Goal: Task Accomplishment & Management: Complete application form

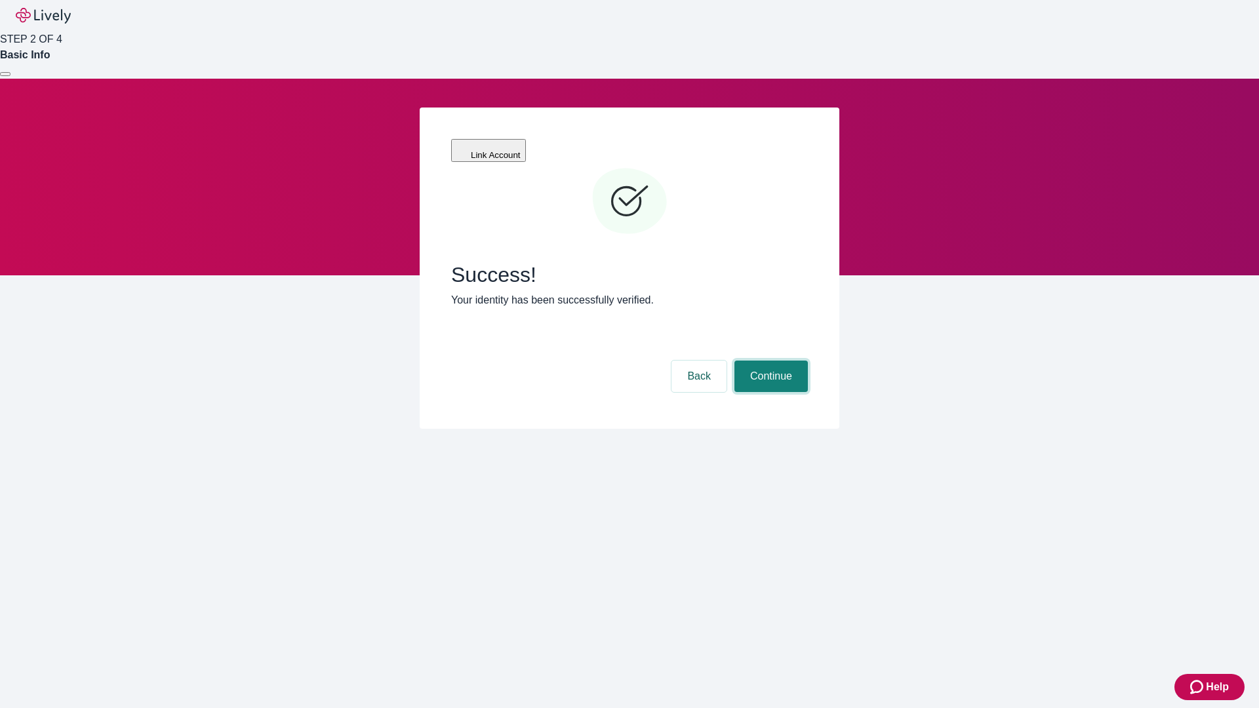
click at [769, 361] on button "Continue" at bounding box center [770, 376] width 73 height 31
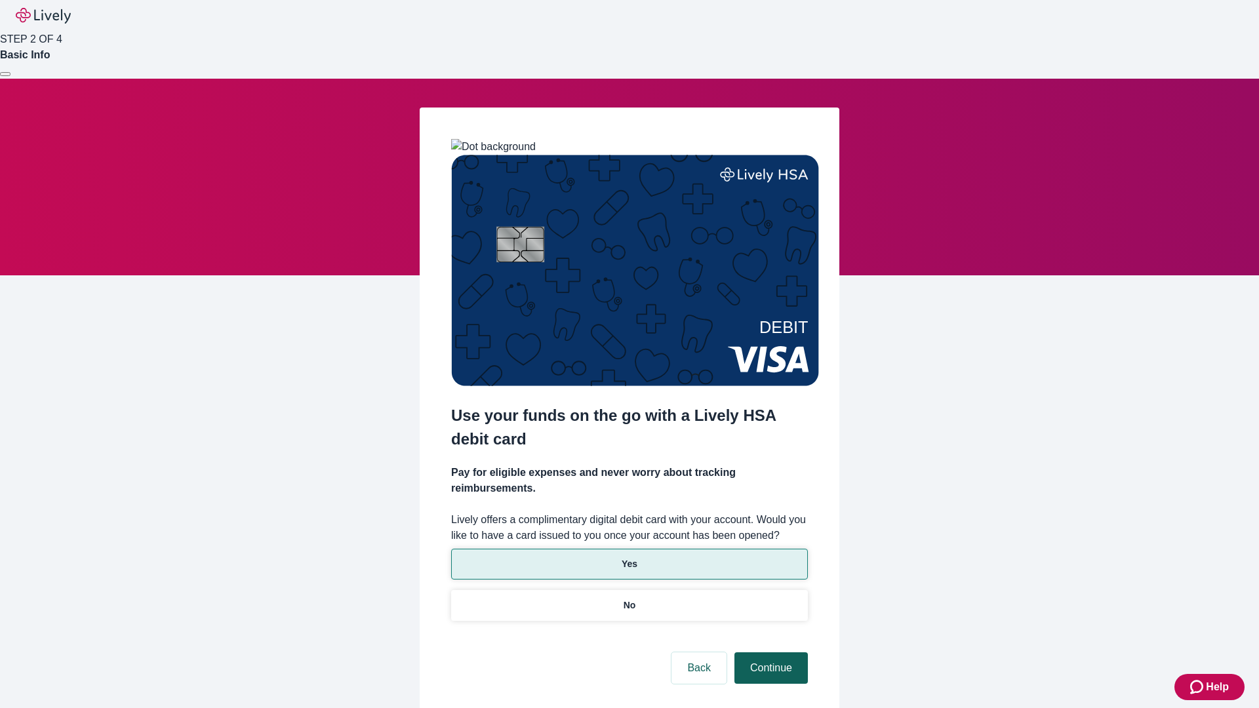
click at [629, 557] on p "Yes" at bounding box center [630, 564] width 16 height 14
click at [769, 652] on button "Continue" at bounding box center [770, 667] width 73 height 31
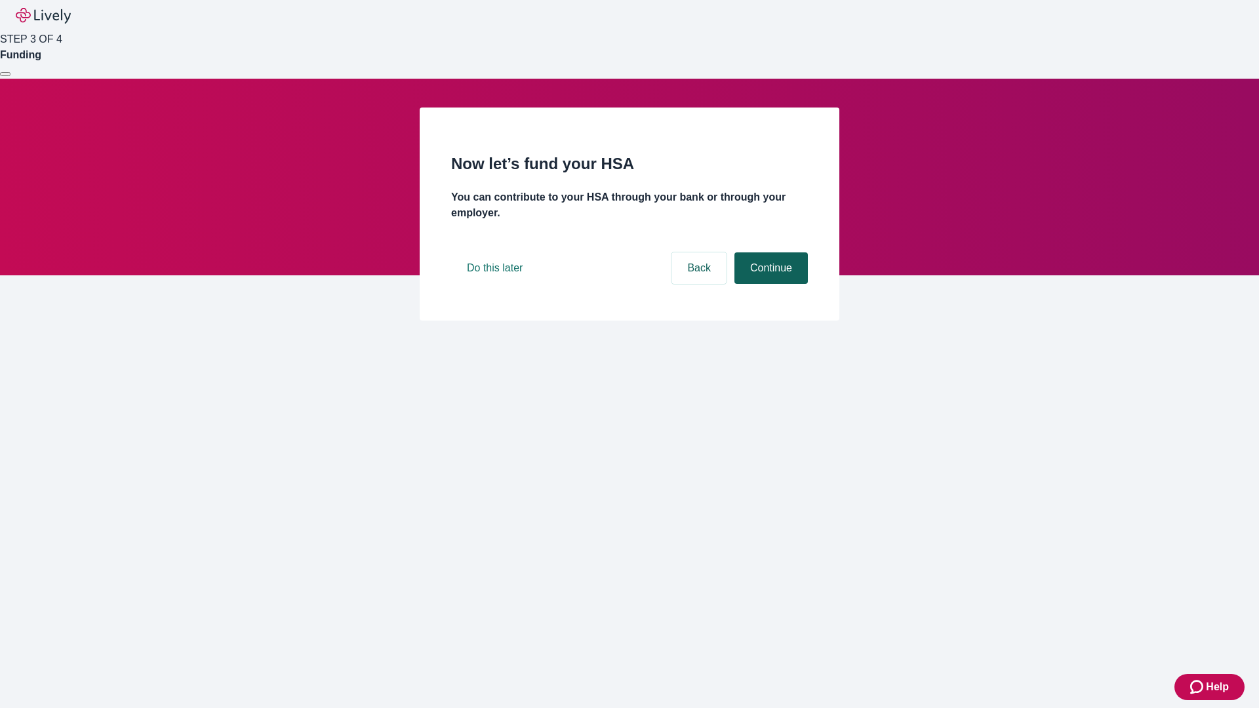
click at [769, 284] on button "Continue" at bounding box center [770, 267] width 73 height 31
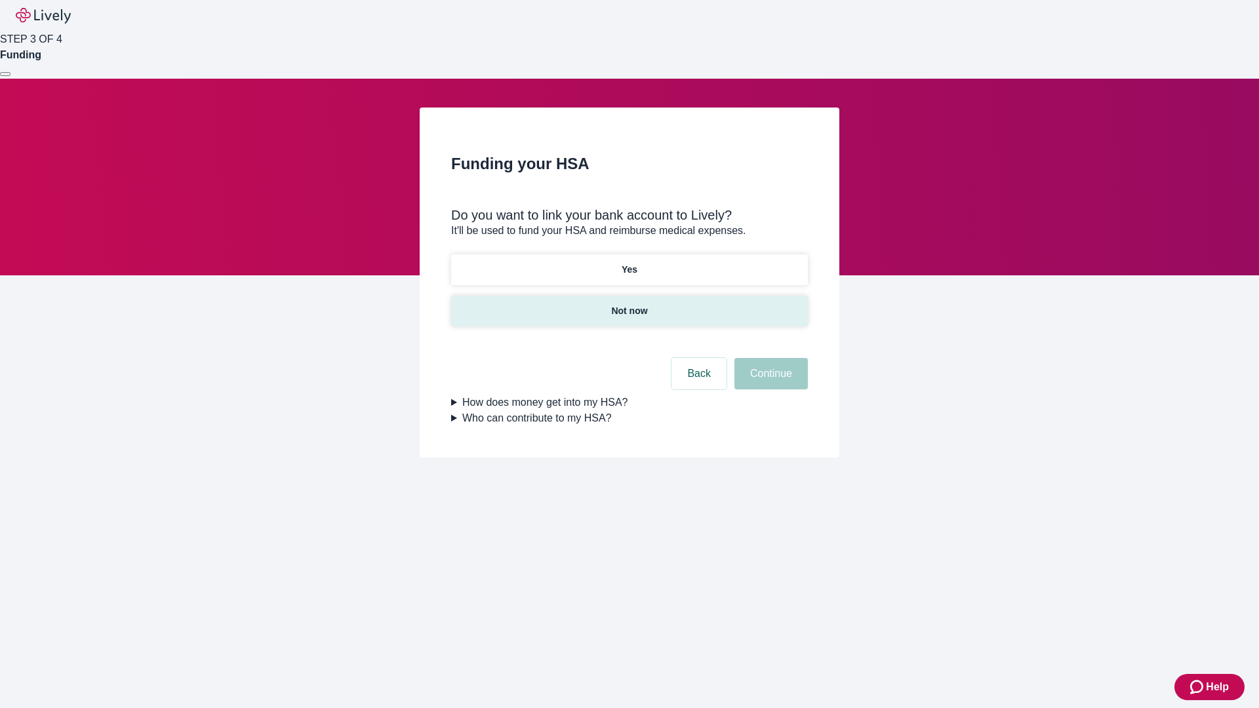
click at [629, 304] on p "Not now" at bounding box center [629, 311] width 36 height 14
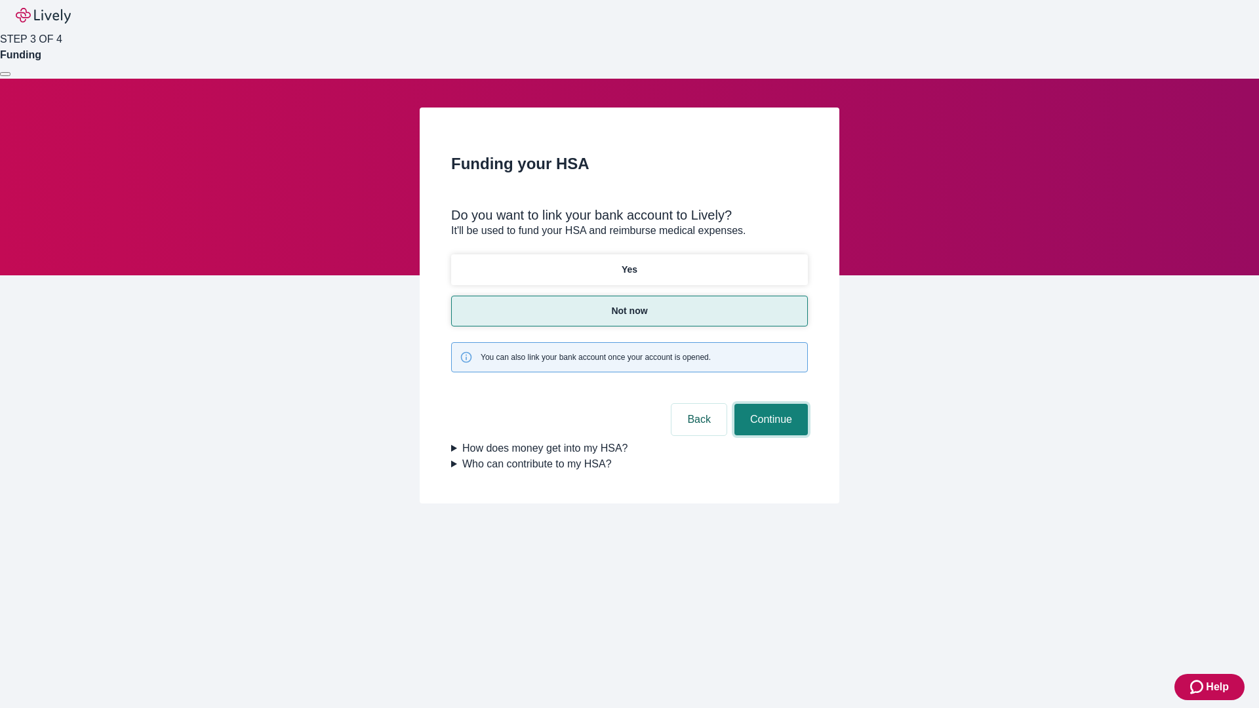
click at [769, 404] on button "Continue" at bounding box center [770, 419] width 73 height 31
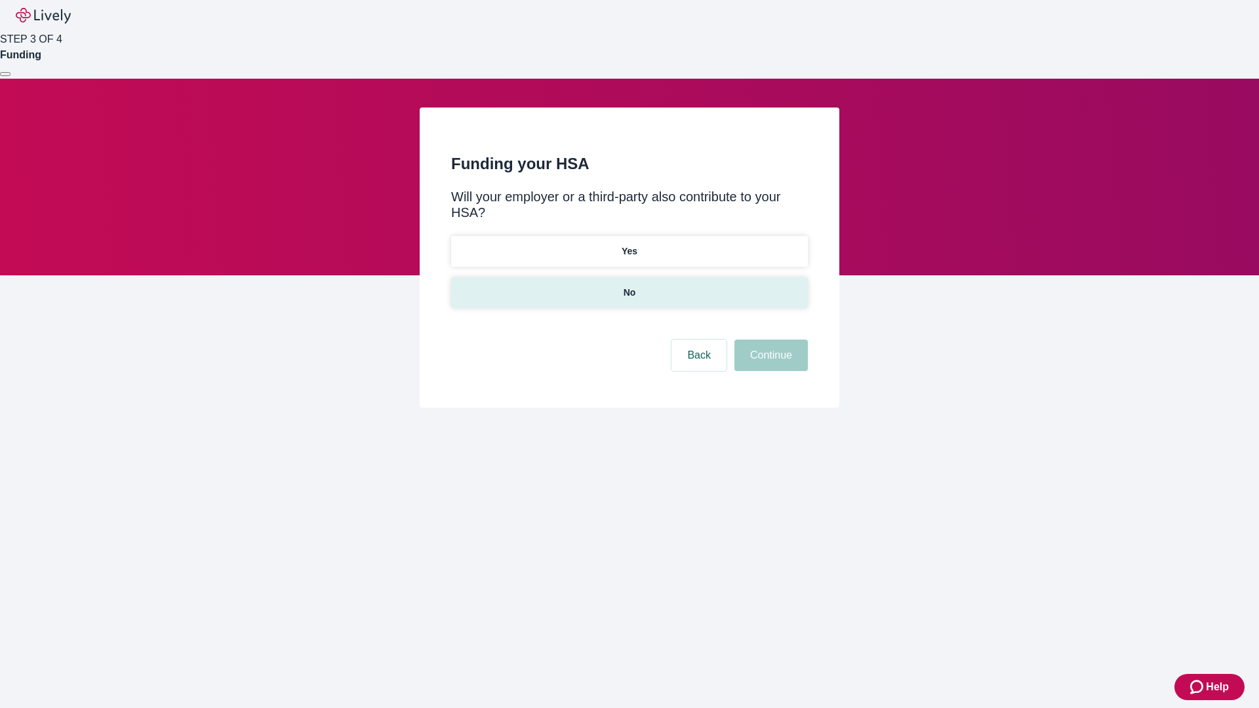
click at [629, 286] on p "No" at bounding box center [630, 293] width 12 height 14
click at [769, 340] on button "Continue" at bounding box center [770, 355] width 73 height 31
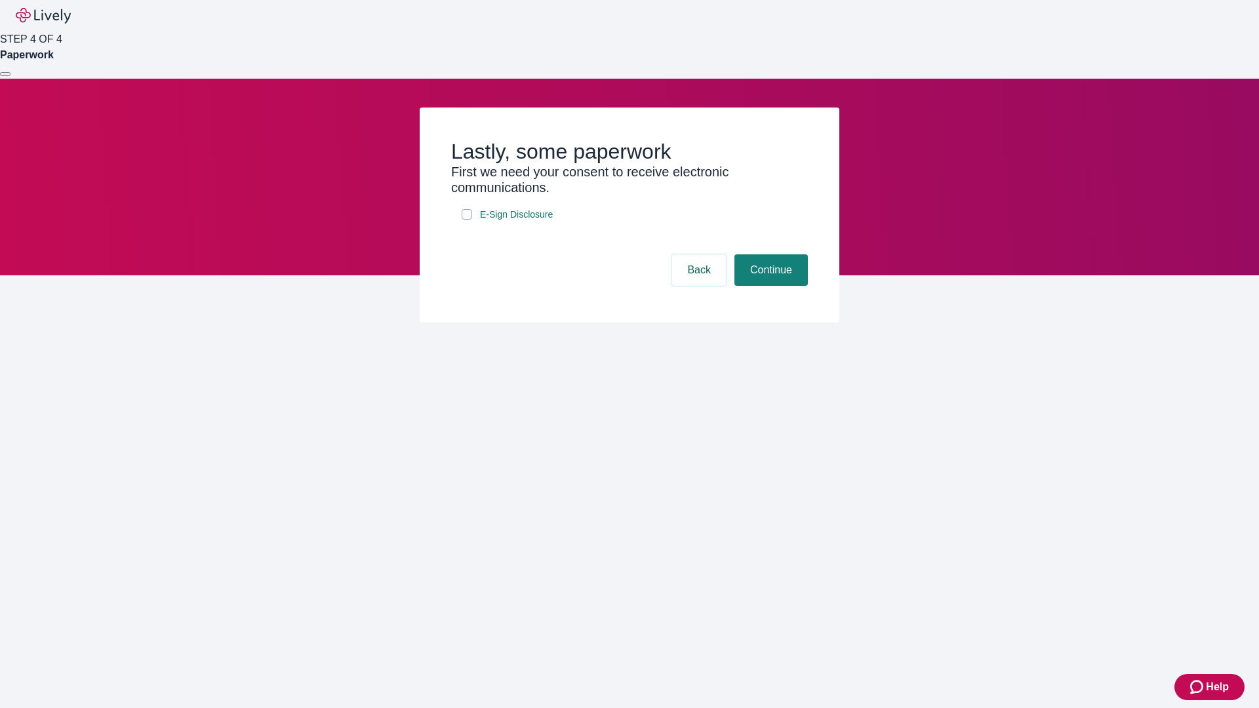
click at [467, 220] on input "E-Sign Disclosure" at bounding box center [467, 214] width 10 height 10
checkbox input "true"
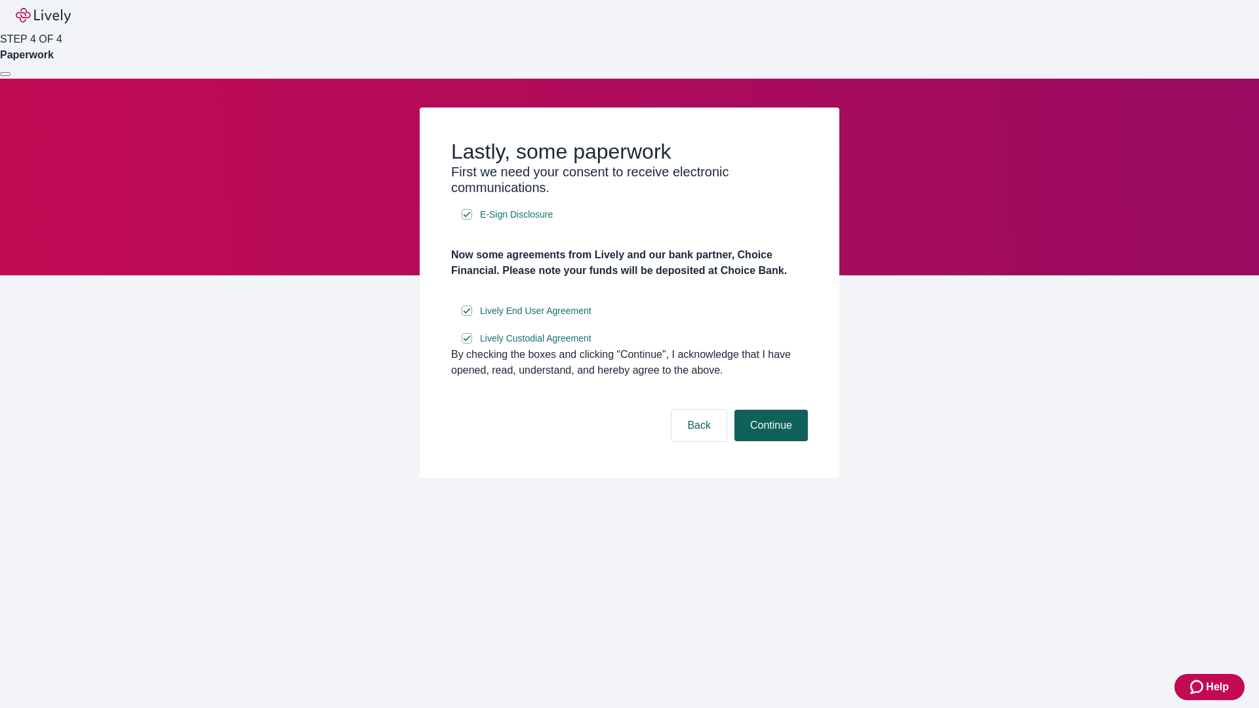
click at [769, 441] on button "Continue" at bounding box center [770, 425] width 73 height 31
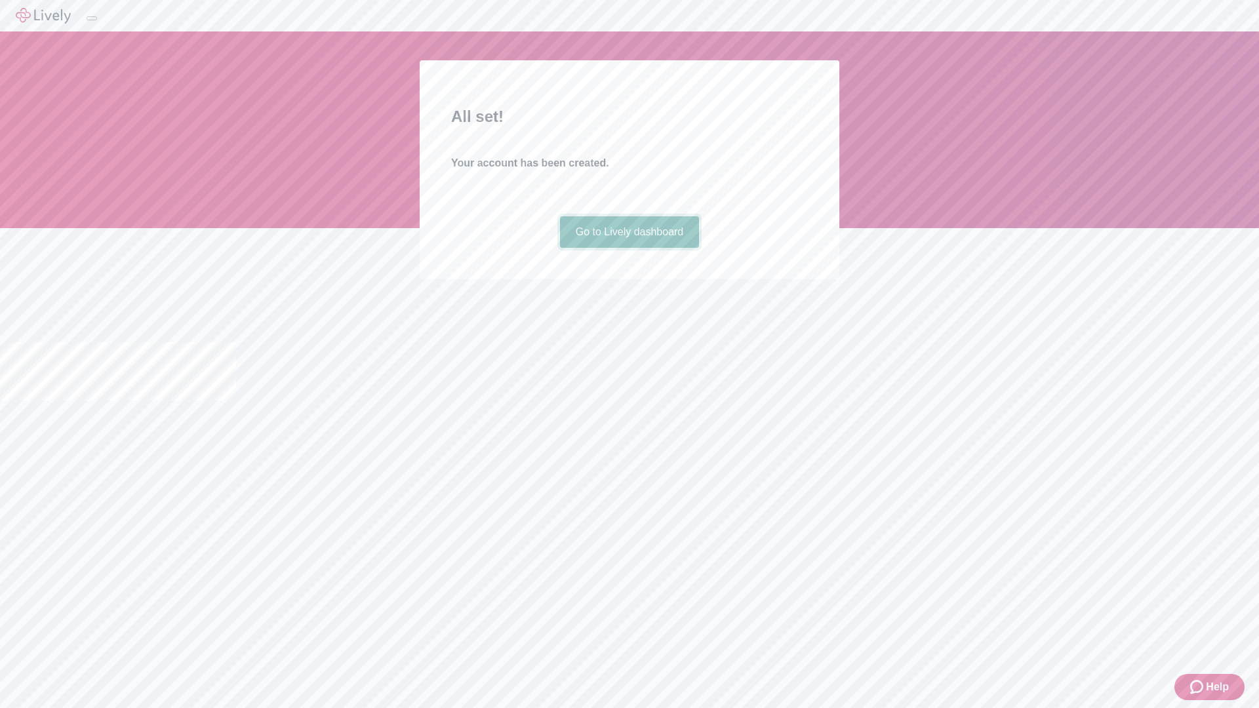
click at [629, 248] on link "Go to Lively dashboard" at bounding box center [630, 231] width 140 height 31
